Goal: Communication & Community: Answer question/provide support

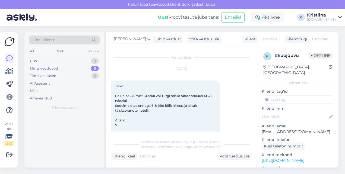
scroll to position [259, 0]
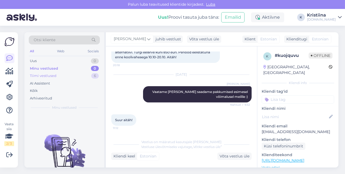
click at [73, 75] on div "Tiimi vestlused 6" at bounding box center [64, 76] width 71 height 8
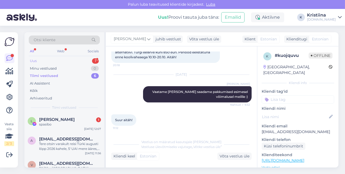
click at [58, 60] on div "Uus 1" at bounding box center [64, 61] width 71 height 8
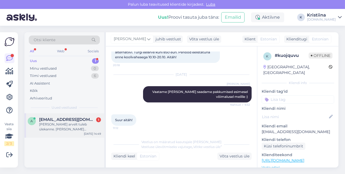
click at [64, 123] on div "[PERSON_NAME] arvelt tuleb ülekanne. [PERSON_NAME] viitenumber lähevad selgitus…" at bounding box center [70, 127] width 62 height 10
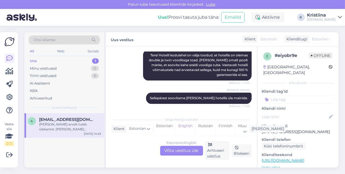
scroll to position [1669, 0]
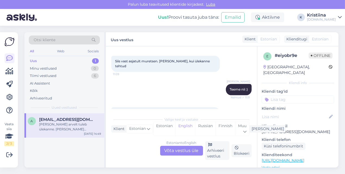
click at [177, 150] on div "Estonian to English Võta vestlus üle" at bounding box center [181, 151] width 43 height 10
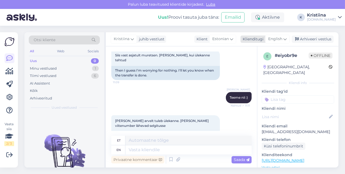
drag, startPoint x: 287, startPoint y: 39, endPoint x: 285, endPoint y: 42, distance: 3.7
click at [287, 39] on div "English" at bounding box center [277, 39] width 24 height 9
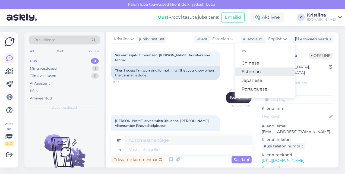
click at [267, 70] on link "Estonian" at bounding box center [265, 72] width 60 height 9
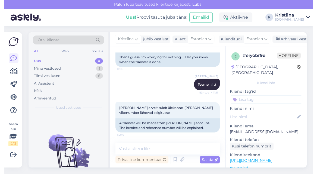
scroll to position [2023, 0]
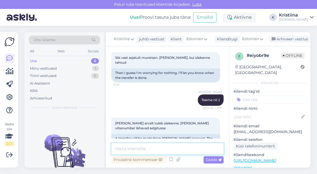
click at [149, 148] on textarea at bounding box center [167, 148] width 112 height 11
type textarea "T"
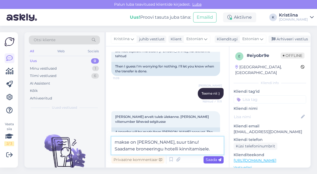
type textarea "makse on [PERSON_NAME], suur tänu! Saadame broneeringu hotelli kinnitamisele."
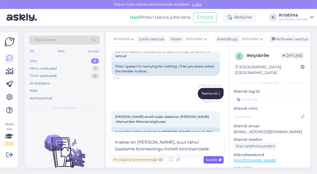
click at [220, 163] on div "Saada" at bounding box center [213, 159] width 20 height 7
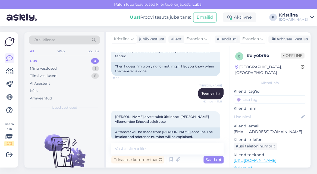
scroll to position [2051, 0]
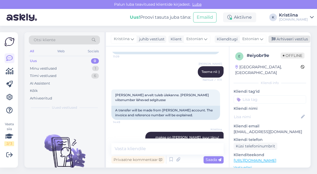
click at [299, 40] on div "Arhiveeri vestlus" at bounding box center [289, 39] width 42 height 7
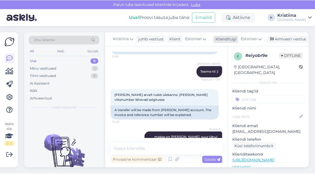
scroll to position [2052, 0]
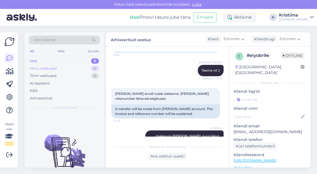
click at [64, 68] on div "Minu vestlused 0" at bounding box center [64, 69] width 71 height 8
click at [64, 75] on div "Tiimi vestlused 6" at bounding box center [64, 76] width 71 height 8
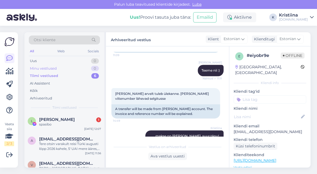
click at [67, 70] on div "Minu vestlused 0" at bounding box center [64, 69] width 71 height 8
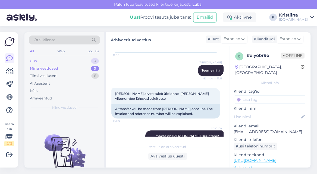
click at [66, 62] on div "Uus 0" at bounding box center [64, 61] width 71 height 8
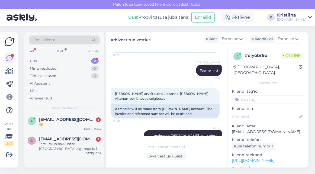
scroll to position [2086, 0]
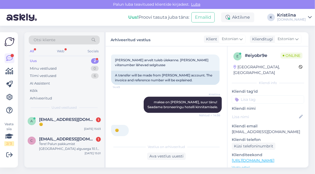
click at [80, 59] on div "Uus 2" at bounding box center [64, 61] width 71 height 8
click at [63, 125] on div "😊" at bounding box center [70, 124] width 62 height 5
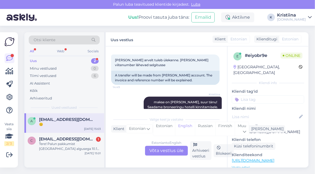
scroll to position [2113, 0]
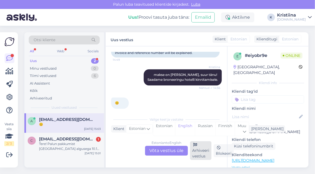
click at [202, 153] on div "Arhiveeri vestlus" at bounding box center [200, 150] width 21 height 19
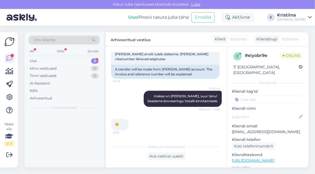
scroll to position [2086, 0]
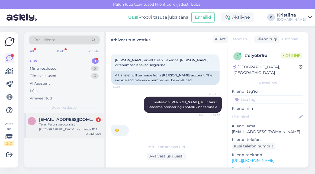
click at [69, 129] on div "Tere! Palun pakkumist [GEOGRAPHIC_DATA] algusega 10.10-14.10 kestusega 7 päeva.…" at bounding box center [70, 127] width 62 height 10
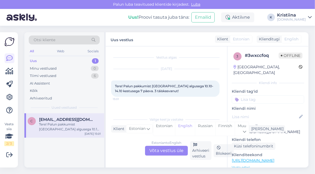
click at [173, 153] on div "Estonian to English Võta vestlus üle" at bounding box center [166, 151] width 43 height 10
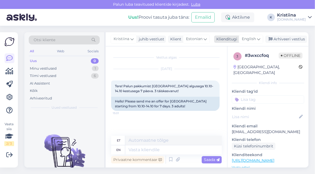
click at [256, 39] on div "English" at bounding box center [251, 39] width 24 height 9
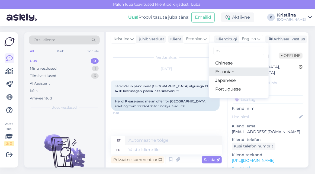
click at [241, 71] on link "Estonian" at bounding box center [239, 72] width 60 height 9
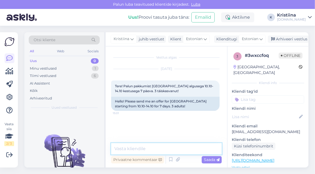
click at [146, 147] on textarea at bounding box center [166, 148] width 111 height 11
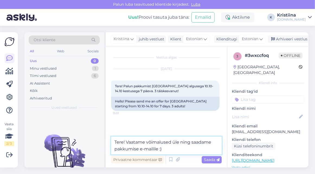
type textarea "Tere! Vaatame võimalused üle ning saadame pakkumise e-mailile :)"
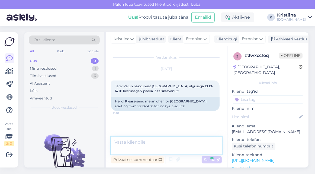
scroll to position [7, 0]
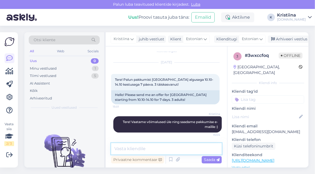
click at [145, 147] on textarea at bounding box center [166, 148] width 111 height 11
type textarea "H"
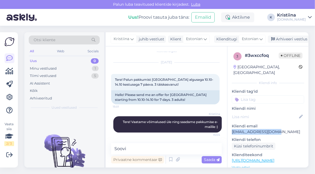
drag, startPoint x: 278, startPoint y: 128, endPoint x: 229, endPoint y: 127, distance: 48.6
click at [229, 127] on div "3 # 3wxccfoq Offline [GEOGRAPHIC_DATA], [GEOGRAPHIC_DATA] Kliendi info Kliendi …" at bounding box center [268, 160] width 81 height 229
copy p "[EMAIL_ADDRESS][DOMAIN_NAME]"
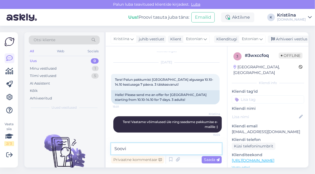
drag, startPoint x: 139, startPoint y: 148, endPoint x: 66, endPoint y: 143, distance: 73.8
click at [69, 144] on div "Otsi kliente All Web Socials Uus 0 Minu vestlused 1 Tiimi vestlused 5 AI Assist…" at bounding box center [166, 99] width 284 height 135
type textarea "Vastasime Teile e-mailile."
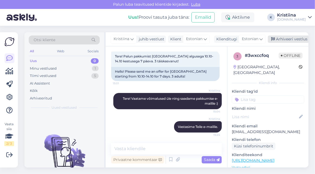
click at [283, 41] on div "Arhiveeri vestlus" at bounding box center [289, 39] width 42 height 7
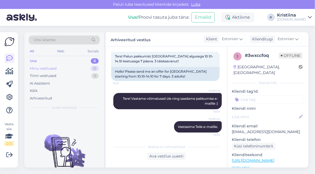
click at [76, 68] on div "Minu vestlused 0" at bounding box center [64, 69] width 71 height 8
click at [76, 78] on div "Tiimi vestlused 5" at bounding box center [64, 76] width 71 height 8
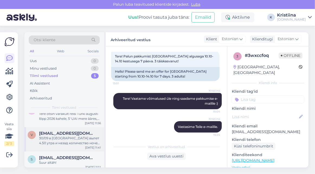
scroll to position [58, 0]
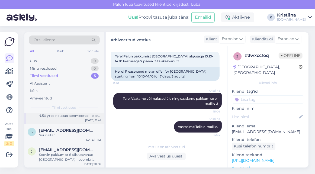
click at [65, 140] on div "s [EMAIL_ADDRESS][DOMAIN_NAME] Suur aitäh! [DATE] 11:12" at bounding box center [64, 134] width 80 height 20
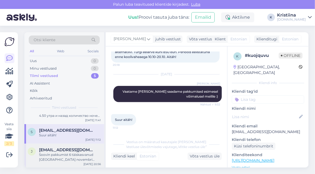
click at [58, 157] on div "Soovin pakkumist 6 täiskasvanud [GEOGRAPHIC_DATA] novembri [PERSON_NAME]-detsem…" at bounding box center [70, 158] width 62 height 10
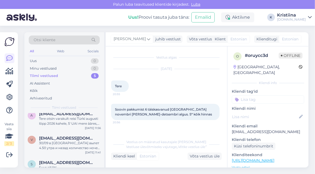
scroll to position [0, 0]
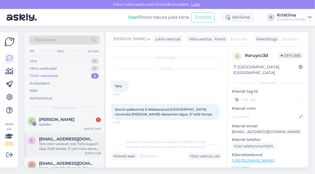
click at [54, 143] on div "Tere otsin varakult reisi Türki augusti lõpp 2026 kahele, 5' UAI mere ääres, le…" at bounding box center [70, 147] width 62 height 10
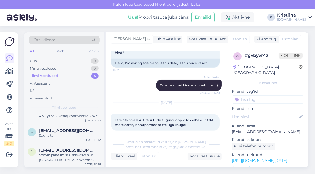
scroll to position [58, 0]
click at [69, 133] on div "Suur aitäh!" at bounding box center [70, 135] width 62 height 5
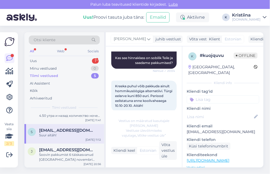
scroll to position [308, 0]
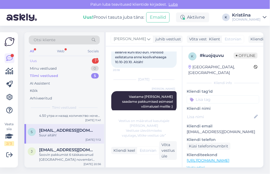
click at [58, 61] on div "Uus 1" at bounding box center [64, 61] width 71 height 8
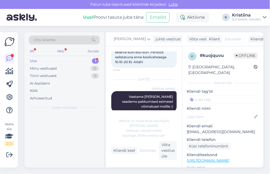
scroll to position [0, 0]
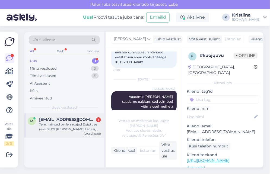
click at [57, 126] on div "Tere, millised on lennuajad Egiptuse reisil 16.09 [PERSON_NAME] tagasi, kui val…" at bounding box center [70, 127] width 62 height 10
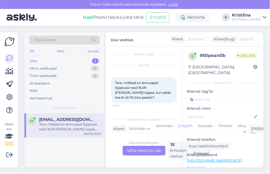
click at [135, 151] on div "Estonian to English Võta vestlus üle" at bounding box center [144, 151] width 43 height 10
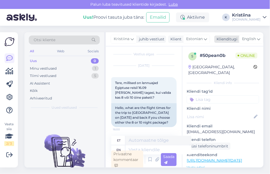
click at [220, 38] on div "Klienditugi" at bounding box center [225, 39] width 23 height 6
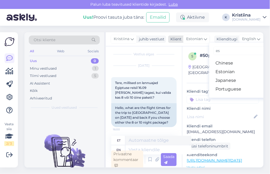
click at [201, 42] on span "Estonian" at bounding box center [194, 39] width 17 height 6
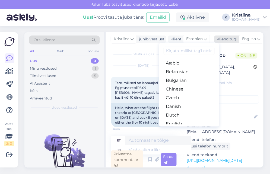
click at [257, 40] on div "English" at bounding box center [251, 39] width 24 height 9
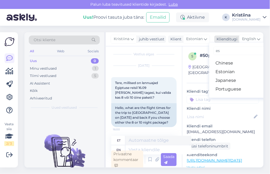
click at [255, 39] on span "English" at bounding box center [249, 39] width 14 height 6
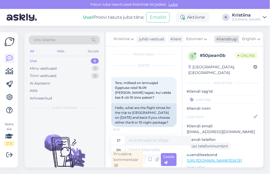
click at [247, 37] on span "English" at bounding box center [249, 39] width 14 height 6
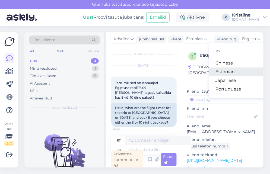
click at [233, 70] on link "Estonian" at bounding box center [239, 72] width 60 height 9
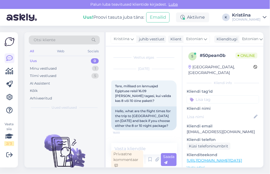
scroll to position [3, 0]
click at [143, 147] on textarea at bounding box center [144, 148] width 66 height 11
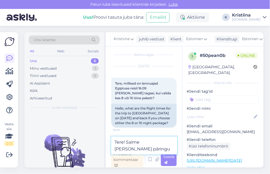
scroll to position [3, 0]
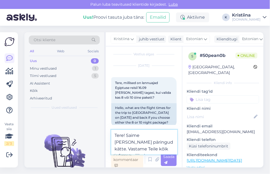
type textarea "Tere! Saime [PERSON_NAME] päringud kätte. Vastame Teile kõik info e-mailile :)"
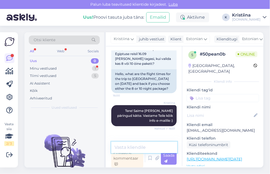
scroll to position [69, 0]
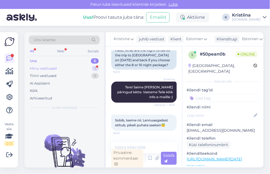
click at [84, 68] on div "Minu vestlused 1" at bounding box center [64, 69] width 71 height 8
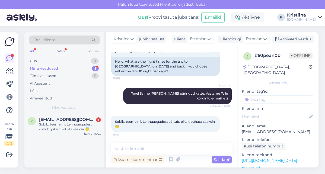
scroll to position [0, 0]
click at [62, 122] on div "Sobib, teeme nii. Lennuaegadest sõltub, pikalt puhata saaksin😇" at bounding box center [70, 127] width 62 height 10
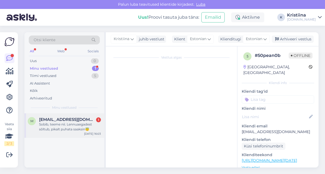
scroll to position [40, 0]
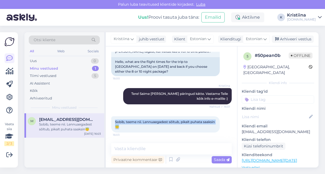
copy span "Sobib, teeme nii. Lennuaegadest sõltub, pikalt puhata saaksin😇"
drag, startPoint x: 151, startPoint y: 127, endPoint x: 109, endPoint y: 122, distance: 42.4
click at [109, 122] on div "Vestlus algas [DATE] Tere, millised on lennuajad Egiptuse reisil 16.09 [PERSON_…" at bounding box center [171, 106] width 131 height 121
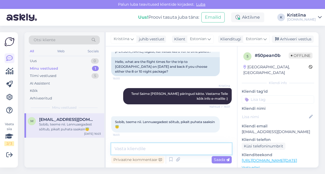
click at [151, 150] on textarea at bounding box center [171, 148] width 121 height 11
type textarea "Saatsime Teile info e-mailile :)"
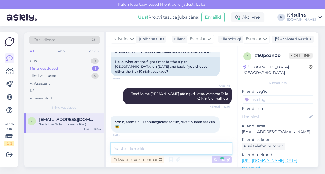
scroll to position [63, 0]
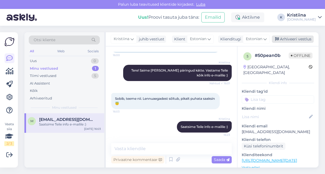
click at [289, 40] on div "Arhiveeri vestlus" at bounding box center [293, 39] width 42 height 7
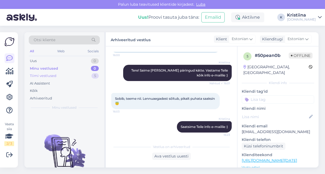
click at [82, 78] on div "Tiimi vestlused 5" at bounding box center [64, 76] width 71 height 8
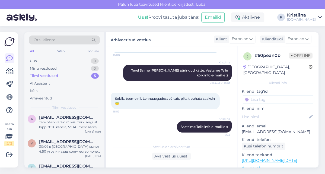
scroll to position [58, 0]
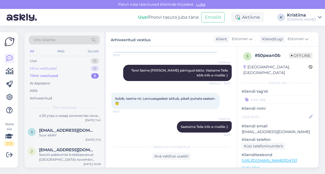
click at [79, 68] on div "Minu vestlused 0" at bounding box center [64, 69] width 71 height 8
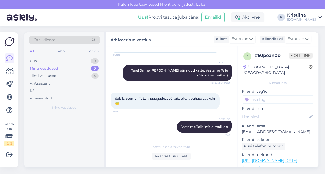
scroll to position [0, 0]
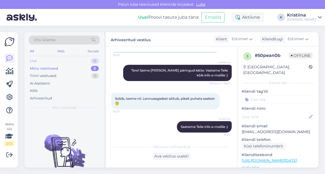
click at [76, 62] on div "Uus 0" at bounding box center [64, 61] width 71 height 8
click at [74, 71] on div "Minu vestlused 0" at bounding box center [64, 69] width 71 height 8
click at [72, 60] on div "Uus 1" at bounding box center [64, 61] width 71 height 8
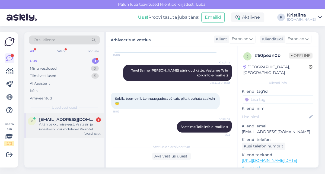
click at [76, 116] on div "[PERSON_NAME] [PERSON_NAME][EMAIL_ADDRESS][DOMAIN_NAME] 1 Aitäh pakkumise eest.…" at bounding box center [64, 125] width 80 height 24
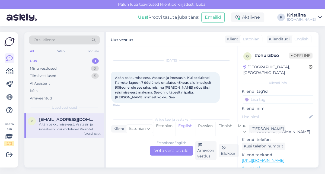
click at [69, 62] on div "Uus 1" at bounding box center [64, 61] width 71 height 8
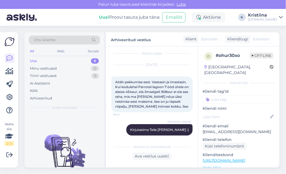
scroll to position [9, 0]
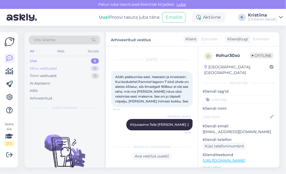
click at [81, 67] on div "Minu vestlused 0" at bounding box center [64, 69] width 71 height 8
click at [74, 75] on div "Tiimi vestlused 5" at bounding box center [64, 76] width 71 height 8
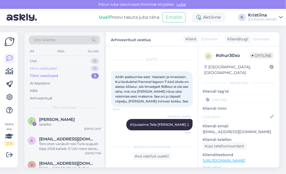
click at [71, 70] on div "Minu vestlused 0" at bounding box center [64, 69] width 71 height 8
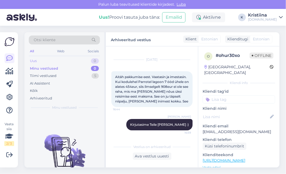
click at [66, 61] on div "Uus 0" at bounding box center [64, 61] width 71 height 8
click at [74, 70] on div "Minu vestlused 0" at bounding box center [64, 69] width 71 height 8
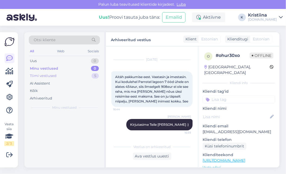
click at [70, 77] on div "Tiimi vestlused 5" at bounding box center [64, 76] width 71 height 8
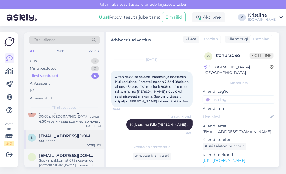
scroll to position [58, 0]
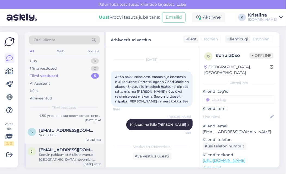
click at [77, 157] on div "Soovin pakkumist 6 täiskasvanud [GEOGRAPHIC_DATA] novembri [PERSON_NAME]-detsem…" at bounding box center [70, 158] width 62 height 10
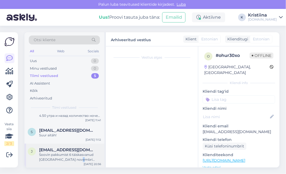
scroll to position [15, 0]
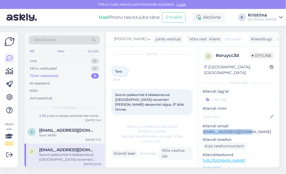
drag, startPoint x: 248, startPoint y: 128, endPoint x: 203, endPoint y: 128, distance: 45.1
click at [203, 129] on p "[EMAIL_ADDRESS][DOMAIN_NAME]" at bounding box center [238, 132] width 72 height 6
click at [255, 129] on p "[EMAIL_ADDRESS][DOMAIN_NAME]" at bounding box center [238, 132] width 72 height 6
drag, startPoint x: 251, startPoint y: 127, endPoint x: 201, endPoint y: 128, distance: 49.4
click at [201, 128] on div "o # oruycc3d Offline [GEOGRAPHIC_DATA], [GEOGRAPHIC_DATA] Kliendi info Kliendi …" at bounding box center [238, 160] width 81 height 229
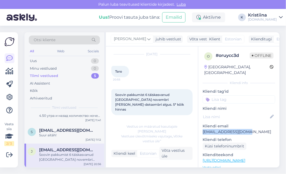
copy p "[EMAIL_ADDRESS][DOMAIN_NAME]"
click at [74, 39] on div "Otsi kliente" at bounding box center [64, 40] width 71 height 9
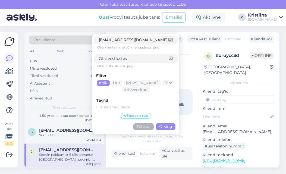
type input "[EMAIL_ADDRESS][DOMAIN_NAME]"
click at [163, 125] on button "Otsing" at bounding box center [166, 127] width 20 height 7
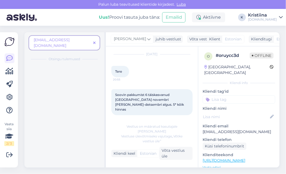
scroll to position [0, 0]
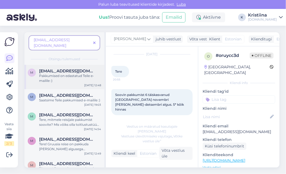
click at [62, 74] on div "Pakkumised on edastatud Teile e-mailile :)" at bounding box center [70, 79] width 62 height 10
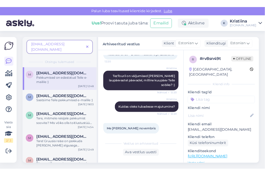
scroll to position [2926, 0]
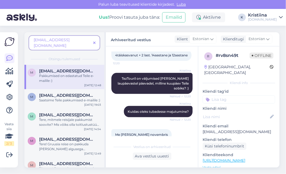
click at [95, 41] on icon at bounding box center [94, 43] width 2 height 4
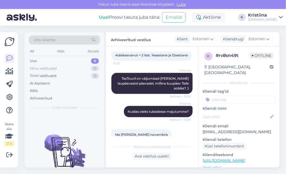
click at [73, 67] on div "Minu vestlused 0" at bounding box center [64, 69] width 71 height 8
click at [70, 76] on div "Tiimi vestlused 5" at bounding box center [64, 76] width 71 height 8
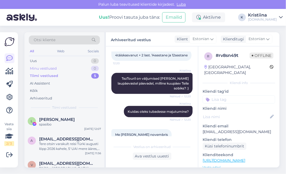
drag, startPoint x: 68, startPoint y: 69, endPoint x: 68, endPoint y: 66, distance: 3.0
click at [68, 69] on div "Minu vestlused 0" at bounding box center [64, 69] width 71 height 8
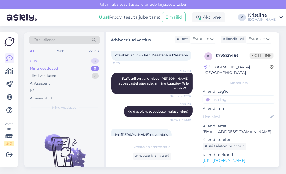
click at [68, 62] on div "Uus 0" at bounding box center [64, 61] width 71 height 8
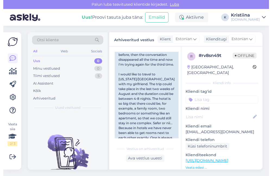
scroll to position [3351, 0]
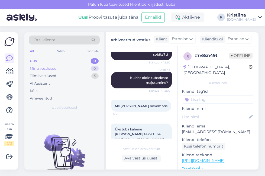
click at [80, 66] on div "Minu vestlused 0" at bounding box center [64, 69] width 71 height 8
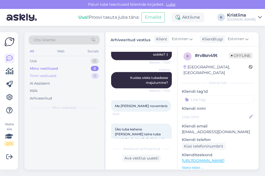
click at [77, 72] on div "Tiimi vestlused 5" at bounding box center [64, 76] width 71 height 8
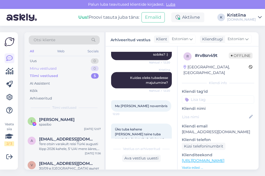
click at [74, 69] on div "Minu vestlused 0" at bounding box center [64, 69] width 71 height 8
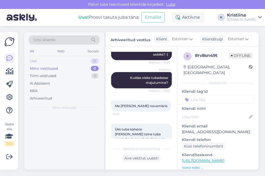
click at [74, 63] on div "Uus 0" at bounding box center [64, 61] width 71 height 8
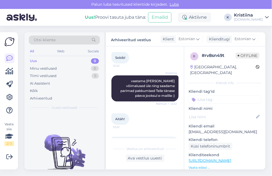
scroll to position [3214, 0]
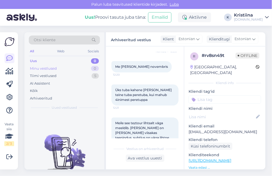
click at [71, 68] on div "Minu vestlused 0" at bounding box center [64, 69] width 71 height 8
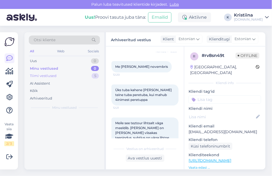
click at [74, 77] on div "Tiimi vestlused 5" at bounding box center [64, 76] width 71 height 8
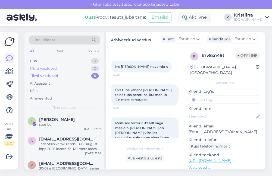
click at [71, 70] on div "Minu vestlused 0" at bounding box center [64, 69] width 71 height 8
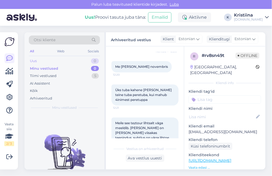
click at [66, 61] on div "Uus 0" at bounding box center [64, 61] width 71 height 8
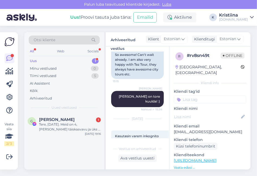
scroll to position [4026, 0]
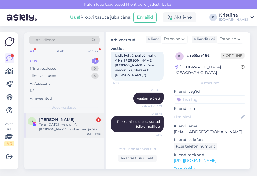
click at [59, 127] on div "Tere, [DATE]. Meid on 4, [PERSON_NAME] täiskasvavu ja üks 11 aastane" at bounding box center [70, 127] width 62 height 10
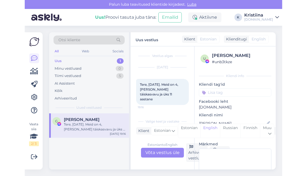
scroll to position [0, 0]
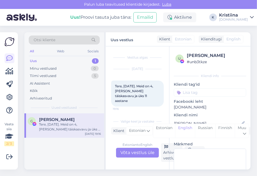
click at [125, 153] on div "Estonian to English Võta vestlus üle" at bounding box center [137, 153] width 43 height 10
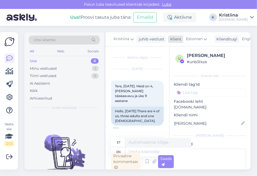
click at [204, 40] on icon at bounding box center [205, 39] width 3 height 6
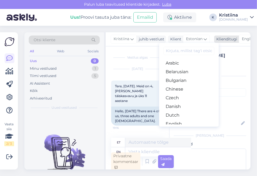
click at [246, 41] on span "English" at bounding box center [249, 39] width 14 height 6
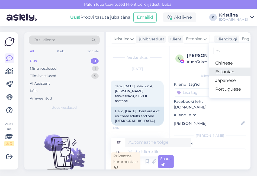
click at [226, 71] on link "Estonian" at bounding box center [239, 72] width 60 height 9
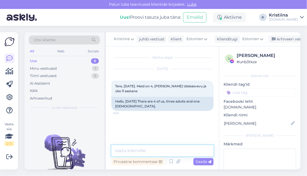
click at [142, 147] on textarea at bounding box center [162, 150] width 102 height 11
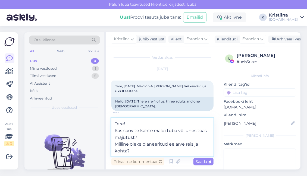
type textarea "Tere! Kas soovite kahte eraldi tuba või ühes toas majutust? Milline oleks plane…"
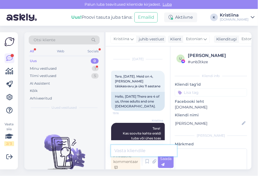
scroll to position [37, 0]
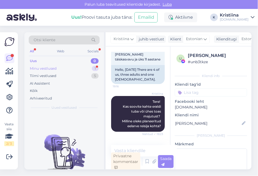
click at [70, 68] on div "Minu vestlused 1" at bounding box center [64, 69] width 71 height 8
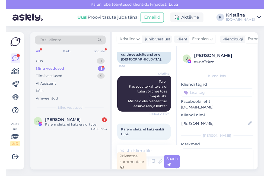
scroll to position [67, 0]
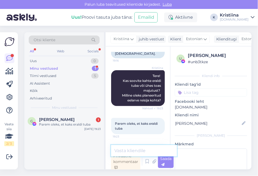
click at [138, 146] on textarea at bounding box center [144, 150] width 66 height 11
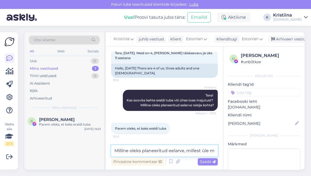
scroll to position [39, 0]
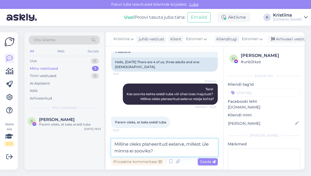
type textarea "Milline oleks planeeritud eelarve, millest üle minna ei sooviks?"
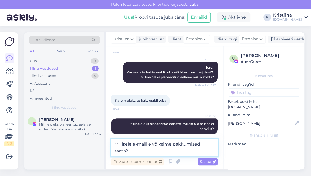
scroll to position [68, 0]
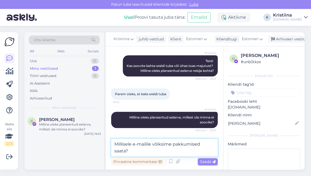
type textarea "Millisele e-mailile võiksime pakkumised saata?"
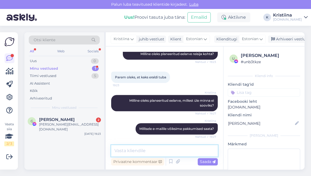
scroll to position [131, 0]
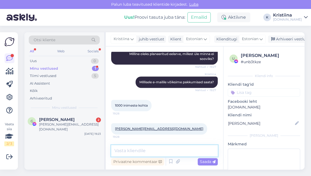
click at [147, 151] on textarea at bounding box center [164, 150] width 107 height 11
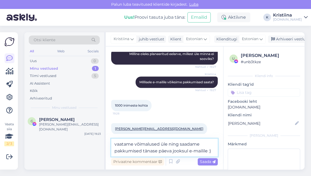
type textarea "vaatame võimalused üle ning saadame pakkumised tänase päeva jooksul e-mailile :)"
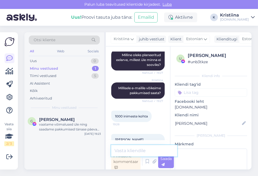
scroll to position [212, 0]
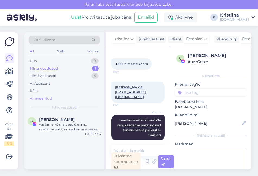
click at [55, 97] on div "Arhiveeritud" at bounding box center [64, 99] width 71 height 8
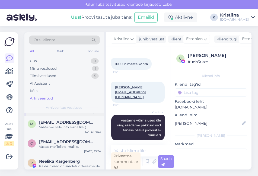
scroll to position [30, 0]
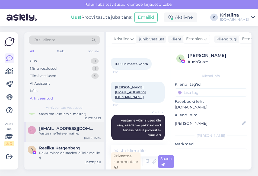
click at [59, 135] on div "Vastasime Teile e-mailile." at bounding box center [70, 133] width 62 height 5
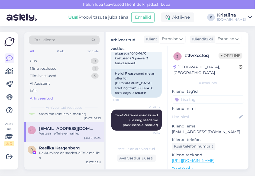
scroll to position [74, 0]
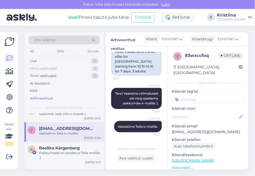
click at [69, 69] on div "Minu vestlused 1" at bounding box center [64, 69] width 71 height 8
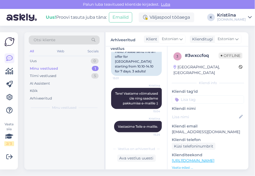
scroll to position [0, 0]
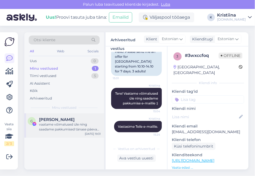
click at [71, 125] on div "vaatame võimalused üle ning saadame pakkumised tänase päeva jooksul e-mailile :)" at bounding box center [70, 127] width 62 height 10
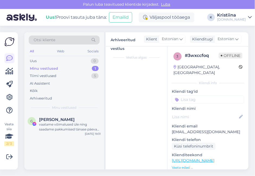
scroll to position [1, 0]
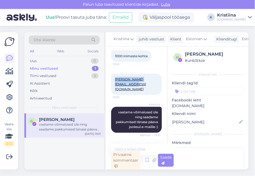
drag, startPoint x: 161, startPoint y: 79, endPoint x: 116, endPoint y: 79, distance: 45.3
click at [116, 79] on div "[PERSON_NAME][EMAIL_ADDRESS][DOMAIN_NAME] 19:28" at bounding box center [136, 84] width 51 height 21
copy link "[PERSON_NAME][EMAIL_ADDRESS][DOMAIN_NAME]"
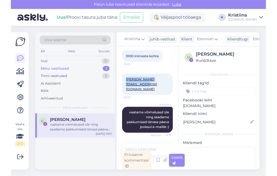
scroll to position [212, 0]
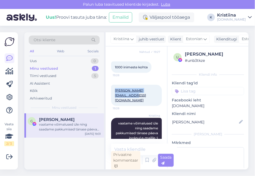
copy link "[PERSON_NAME][EMAIL_ADDRESS][DOMAIN_NAME]"
click at [74, 61] on div "Uus 1" at bounding box center [64, 61] width 71 height 8
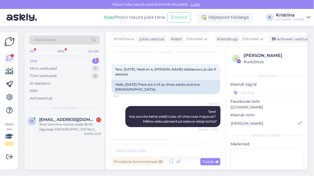
scroll to position [8, 0]
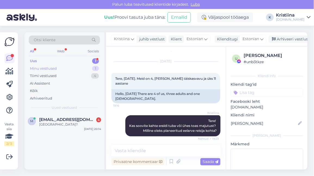
click at [58, 71] on div "Minu vestlused 1" at bounding box center [64, 69] width 71 height 8
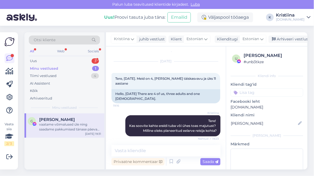
click at [67, 69] on div "Minu vestlused 1" at bounding box center [64, 69] width 71 height 8
click at [60, 119] on span "[PERSON_NAME]" at bounding box center [57, 119] width 36 height 5
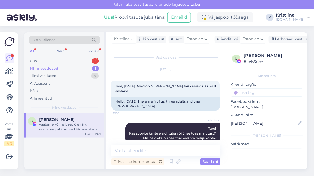
scroll to position [30, 0]
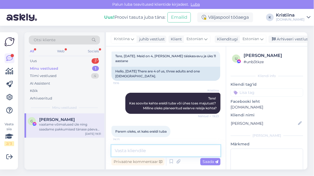
click at [137, 150] on textarea at bounding box center [165, 150] width 109 height 11
type textarea "Pakkumised on edastatud Teile e-mailile :)"
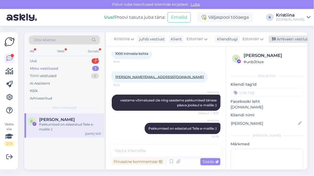
click at [287, 41] on div "Arhiveeri vestlus" at bounding box center [289, 39] width 42 height 7
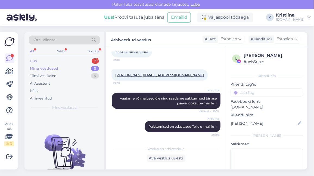
click at [68, 61] on div "Uus 3" at bounding box center [64, 61] width 71 height 8
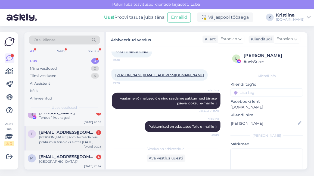
scroll to position [0, 0]
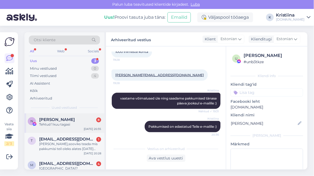
click at [62, 120] on span "[PERSON_NAME]" at bounding box center [57, 119] width 36 height 5
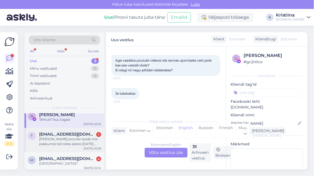
scroll to position [7, 0]
